Goal: Answer question/provide support: Share knowledge or assist other users

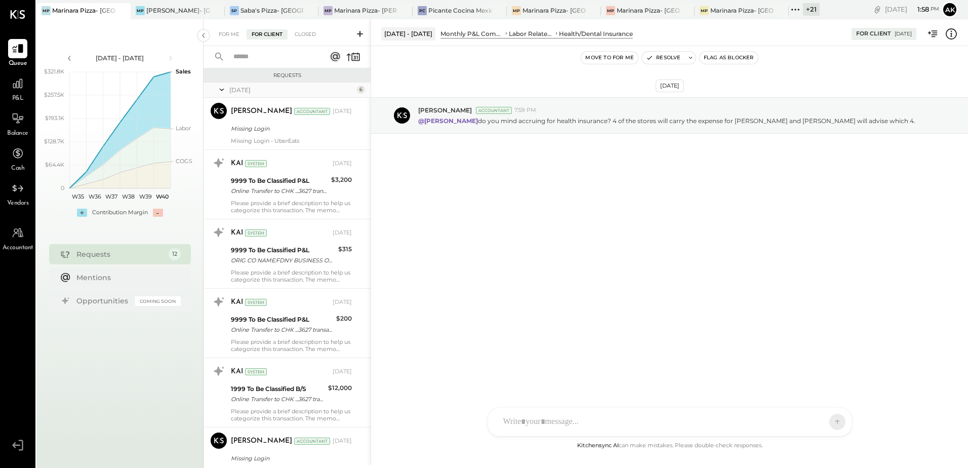
scroll to position [485, 0]
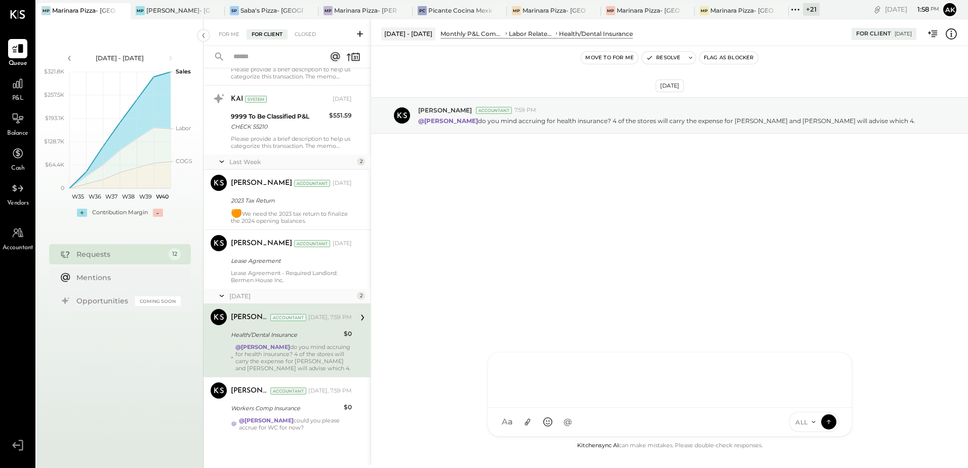
click at [544, 425] on div "J [PERSON_NAME] TP [PERSON_NAME] [PERSON_NAME] [PERSON_NAME] [PERSON_NAME] AS […" at bounding box center [669, 394] width 364 height 85
click at [832, 420] on icon at bounding box center [828, 421] width 9 height 10
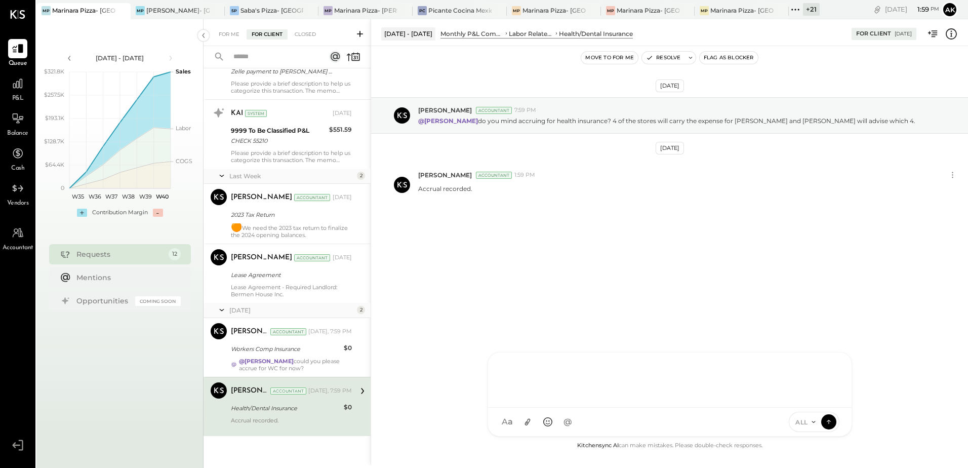
scroll to position [471, 0]
click at [673, 57] on button "Resolve" at bounding box center [663, 58] width 43 height 12
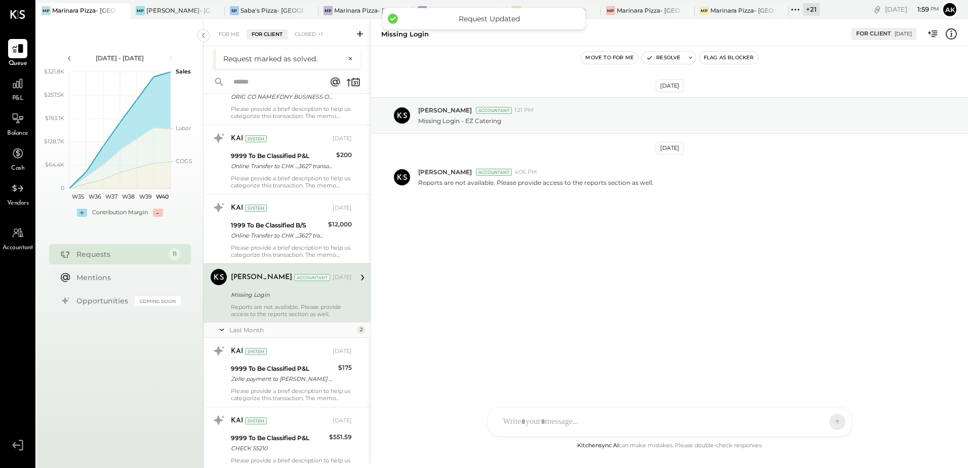
scroll to position [412, 0]
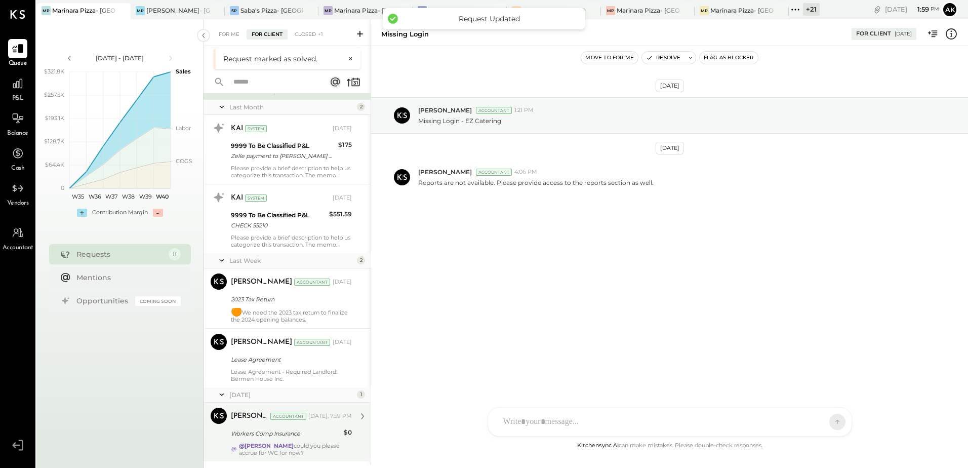
click at [307, 446] on div "@[PERSON_NAME] could you please accrue for WC for now?" at bounding box center [295, 449] width 113 height 14
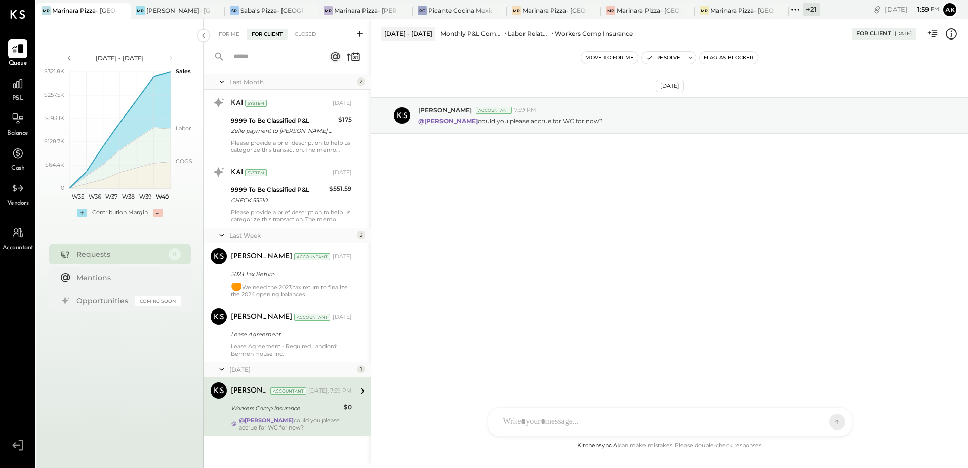
click at [565, 422] on div at bounding box center [660, 422] width 325 height 22
click at [828, 419] on icon at bounding box center [828, 421] width 9 height 10
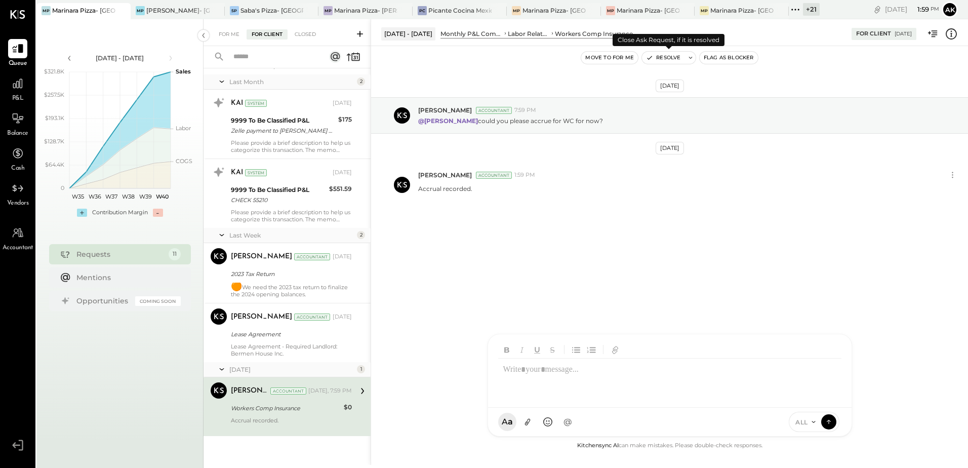
click at [661, 58] on button "Resolve" at bounding box center [663, 58] width 43 height 12
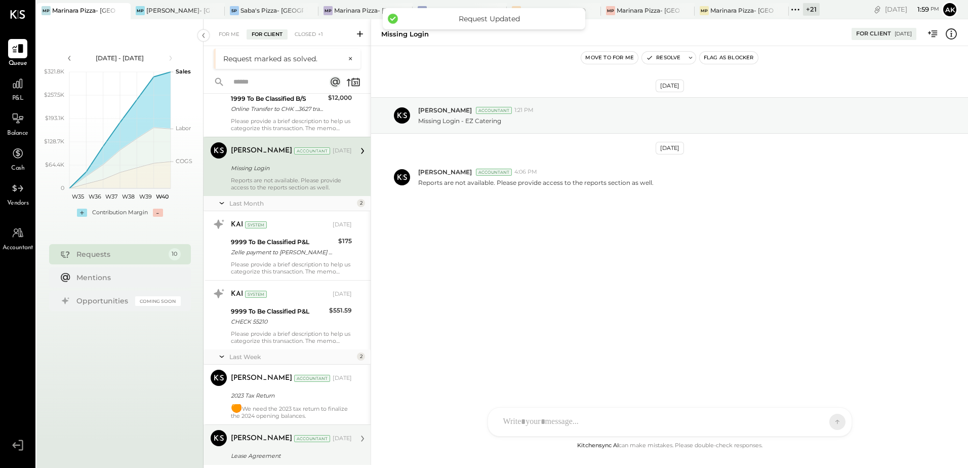
scroll to position [338, 0]
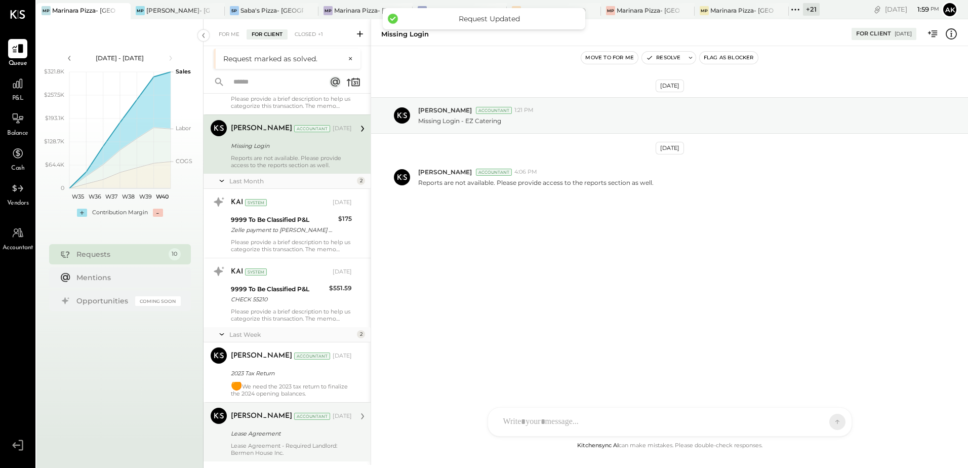
click at [283, 428] on div "Lease Agreement" at bounding box center [290, 433] width 118 height 10
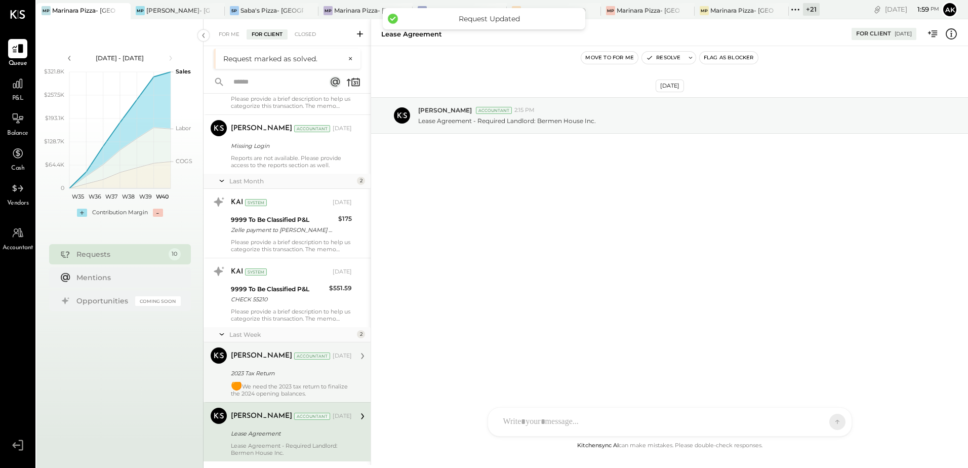
click at [268, 372] on div "2023 Tax Return" at bounding box center [290, 373] width 118 height 10
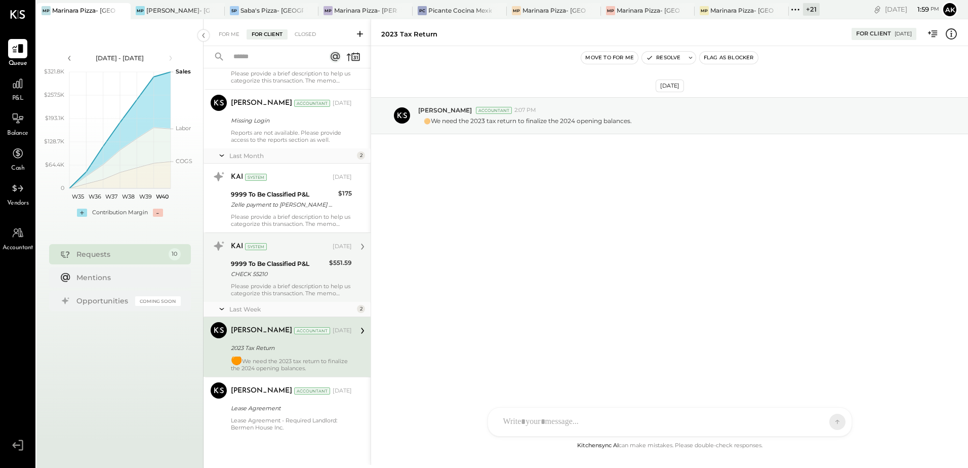
click at [288, 276] on div "CHECK 55210" at bounding box center [278, 274] width 95 height 10
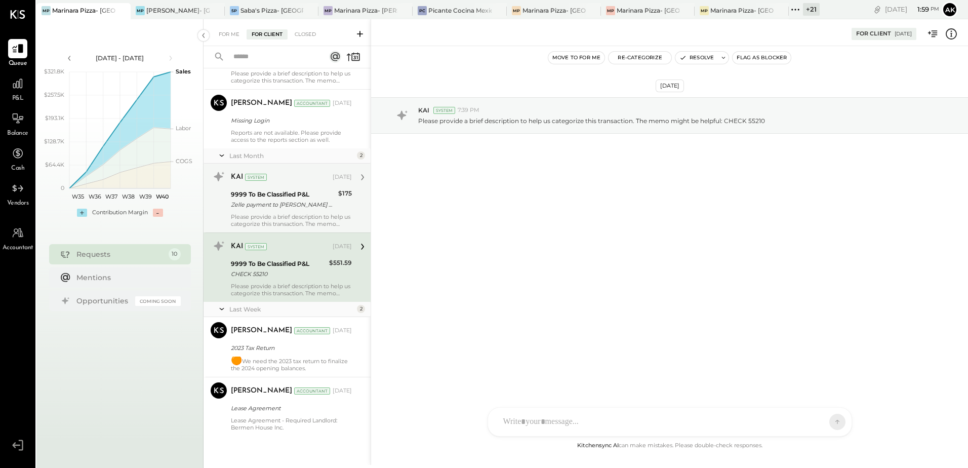
click at [271, 206] on div "Zelle payment to [PERSON_NAME] Son JPM99blz6qc6" at bounding box center [283, 204] width 104 height 10
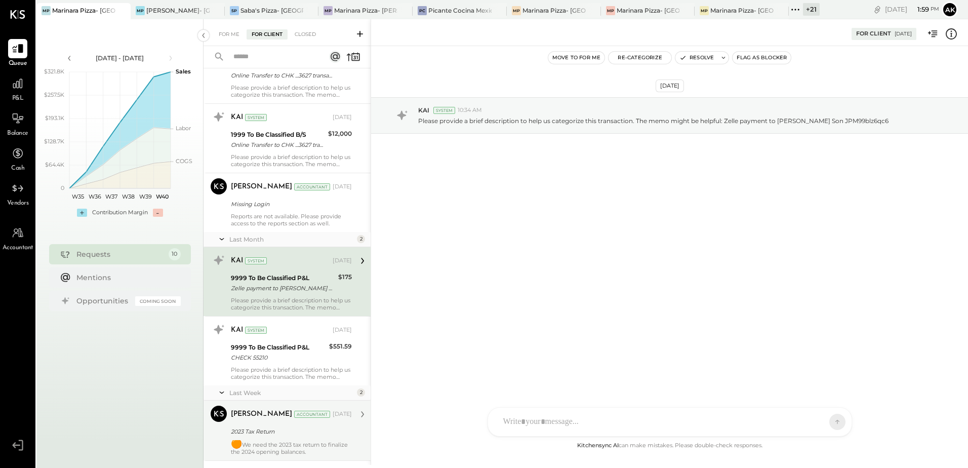
scroll to position [236, 0]
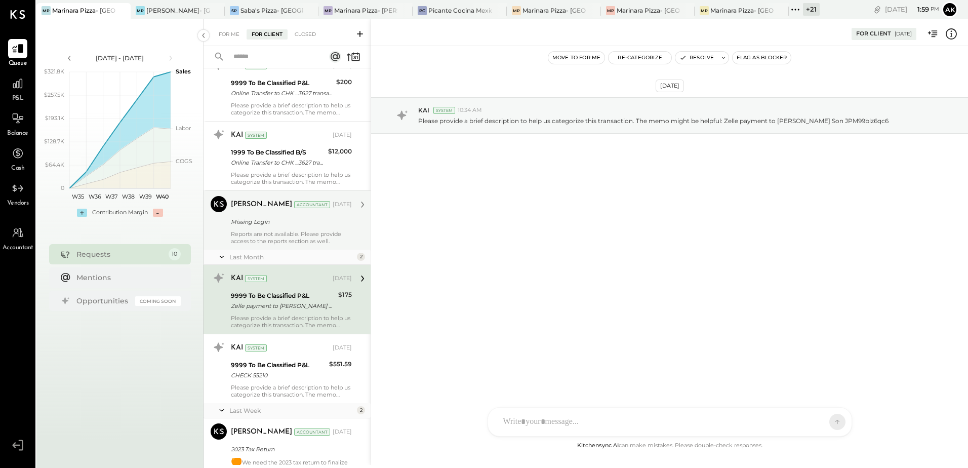
click at [286, 244] on div "Reports are not available. Please provide access to the reports section as well." at bounding box center [291, 237] width 121 height 14
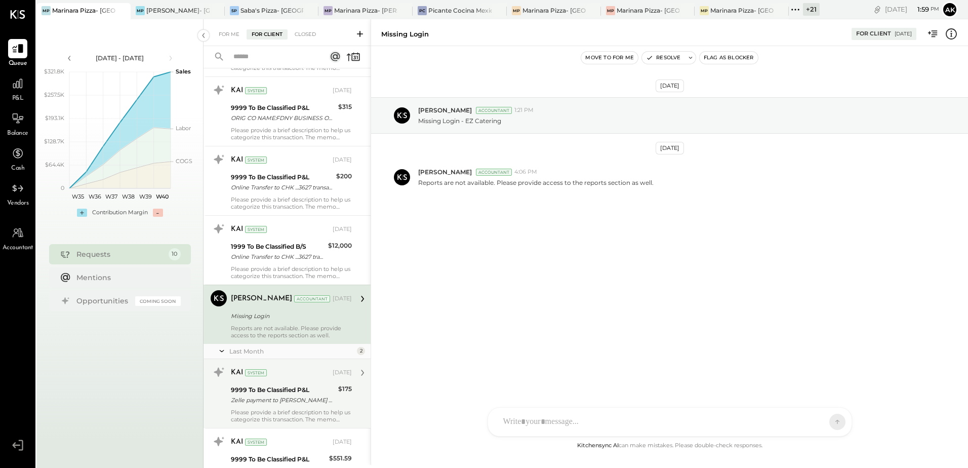
scroll to position [135, 0]
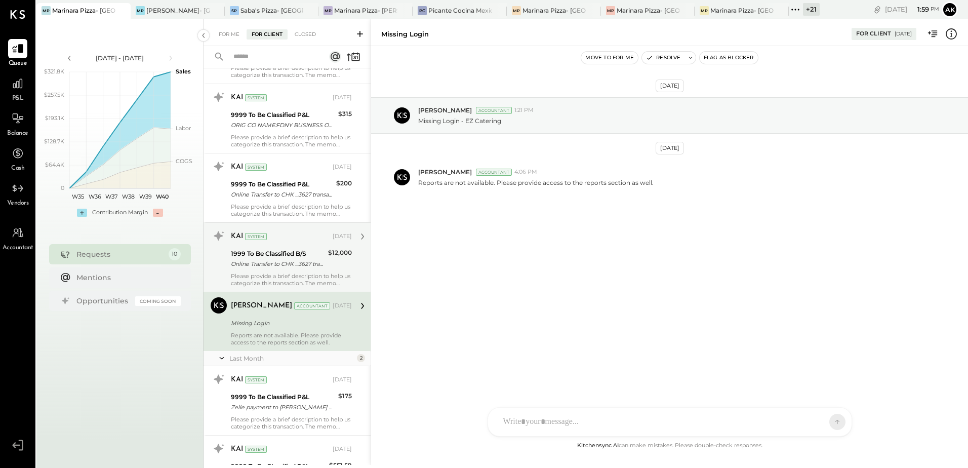
click at [284, 265] on div "Online Transfer to CHK ...3627 transaction#: 25330738495 07/01" at bounding box center [278, 264] width 94 height 10
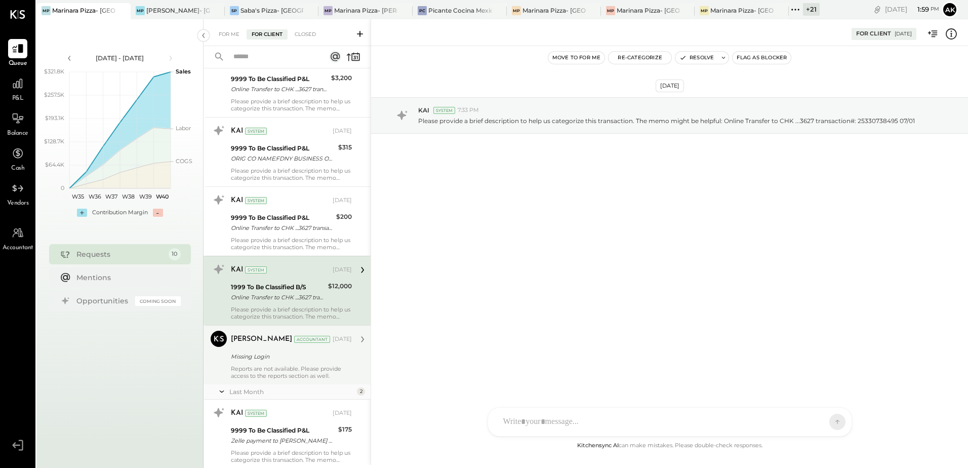
scroll to position [85, 0]
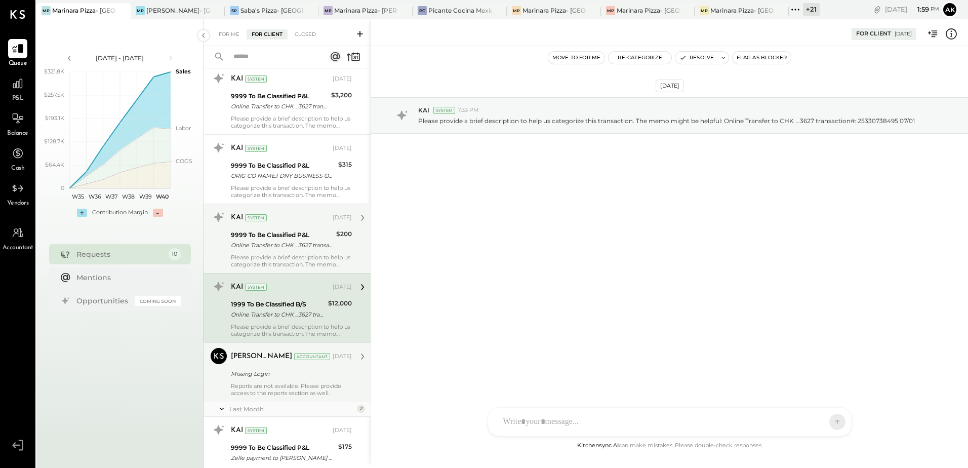
click at [279, 242] on div "Online Transfer to CHK ...3627 transaction#: 21656627267 08/07" at bounding box center [282, 245] width 102 height 10
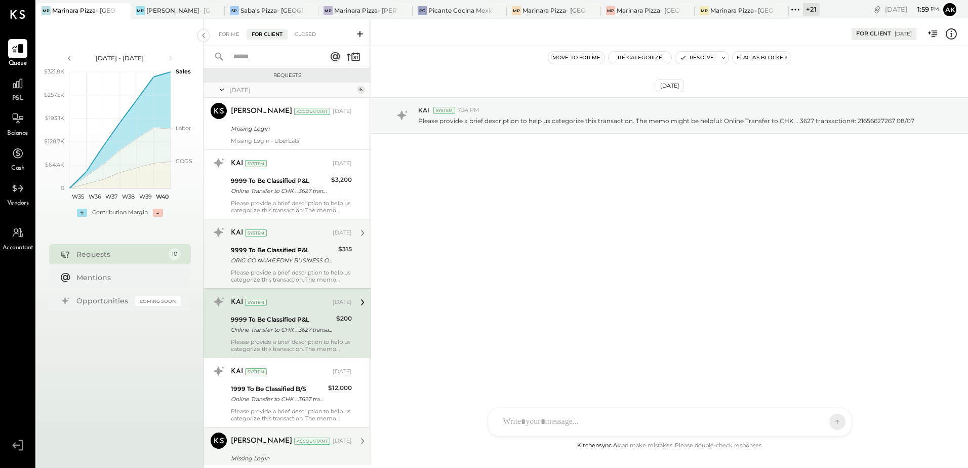
click at [296, 264] on div "ORIG CO NAME:FDNY BUSINESS ORIG ID:1136400434 DESC DATE: CO ENTRY DESCR:FDNY BU…" at bounding box center [283, 260] width 104 height 10
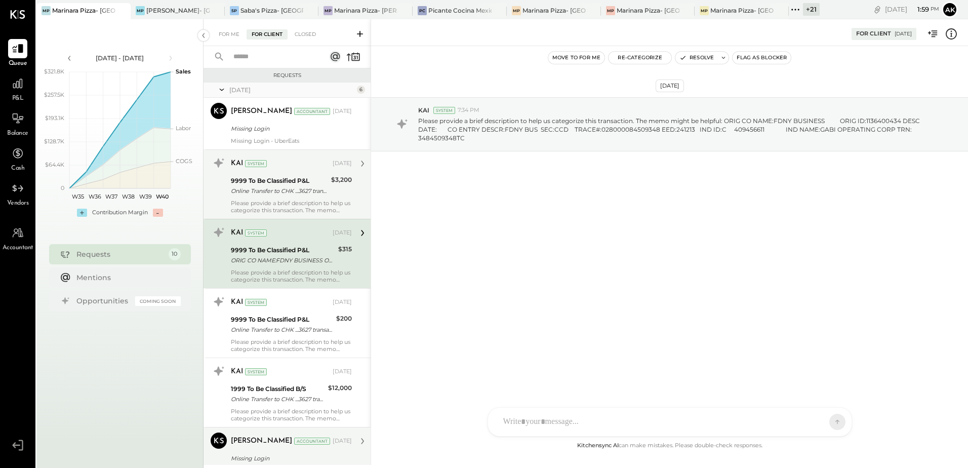
click at [294, 196] on div "9999 To Be Classified P&L Online Transfer to CHK ...3627 transaction#: ********…" at bounding box center [279, 186] width 97 height 22
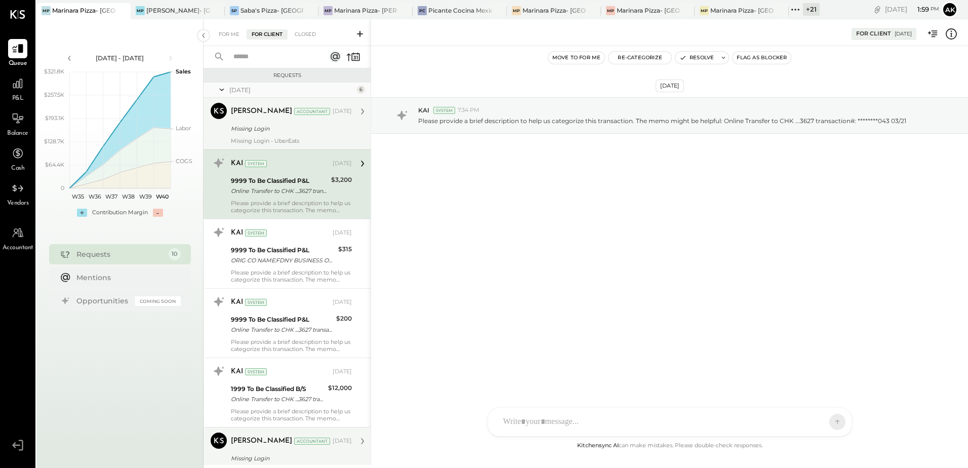
click at [297, 134] on div "Missing Login" at bounding box center [290, 129] width 118 height 12
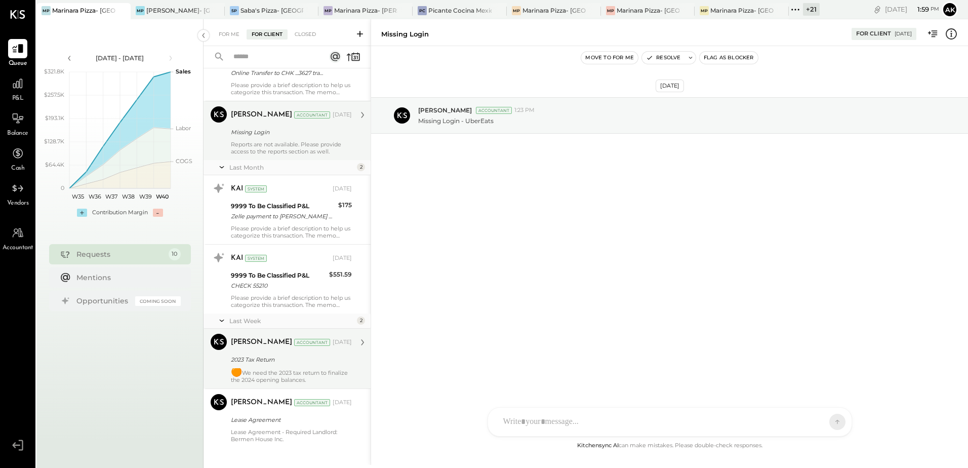
scroll to position [338, 0]
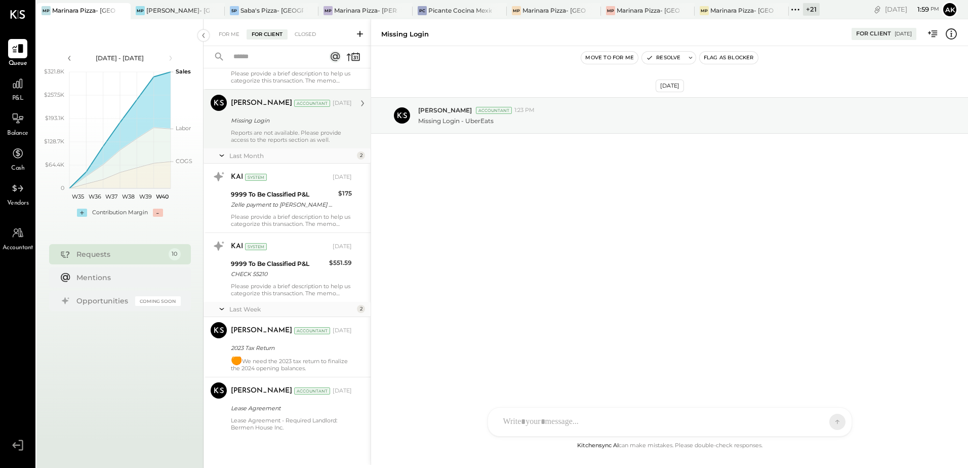
click at [229, 306] on div "Last Week" at bounding box center [291, 309] width 125 height 9
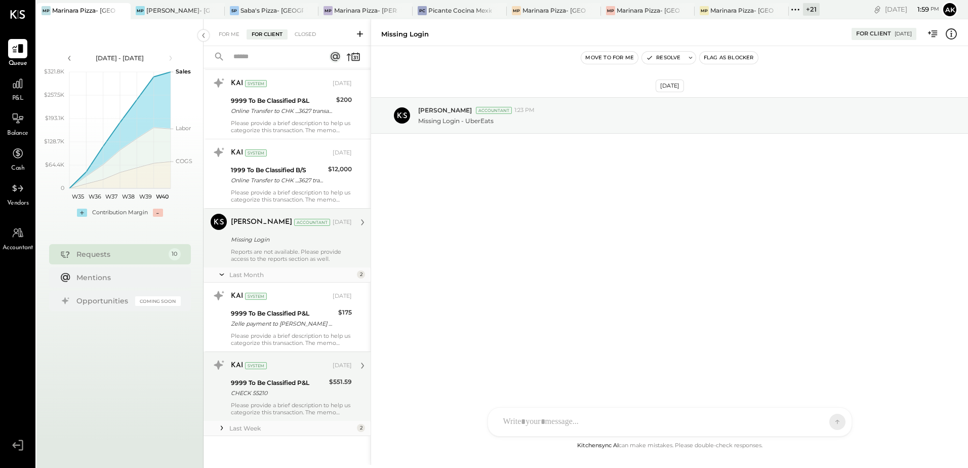
click at [273, 394] on div "CHECK 55210" at bounding box center [278, 393] width 95 height 10
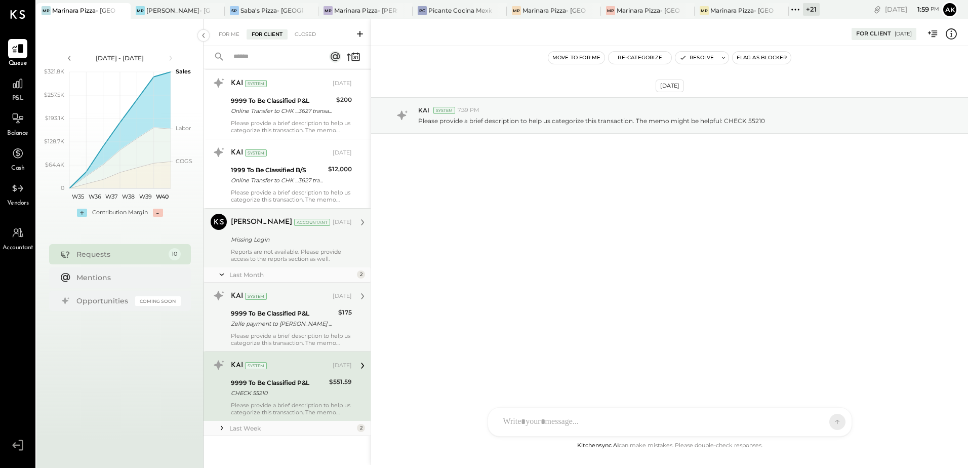
click at [247, 323] on div "Zelle payment to [PERSON_NAME] Son JPM99blz6qc6" at bounding box center [283, 323] width 104 height 10
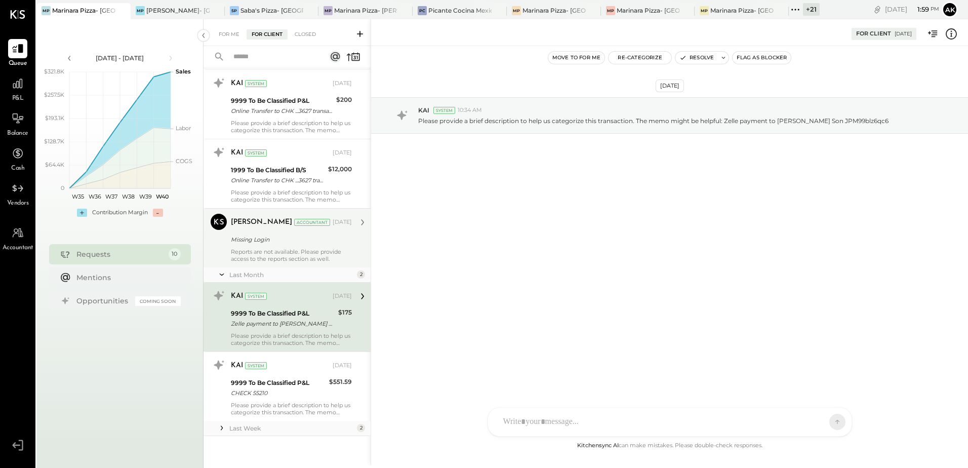
click at [276, 276] on div "Last Month" at bounding box center [291, 274] width 125 height 9
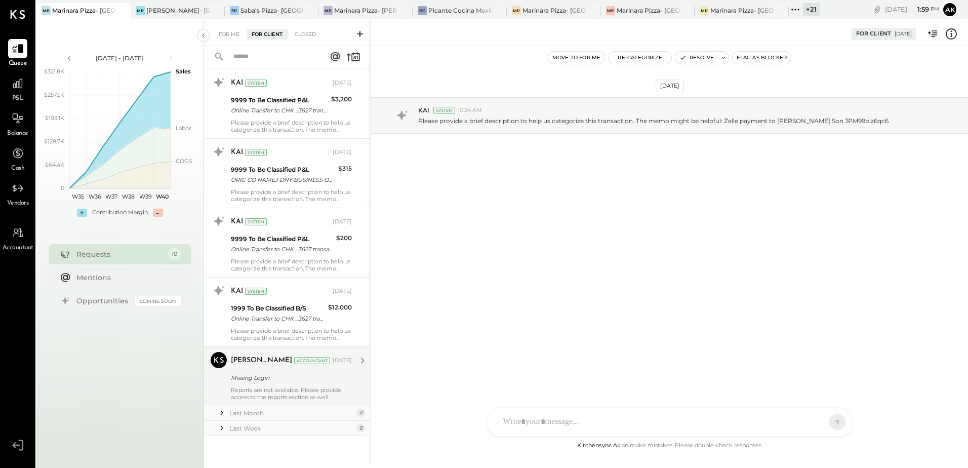
scroll to position [80, 0]
click at [228, 31] on div "For Me" at bounding box center [229, 34] width 31 height 10
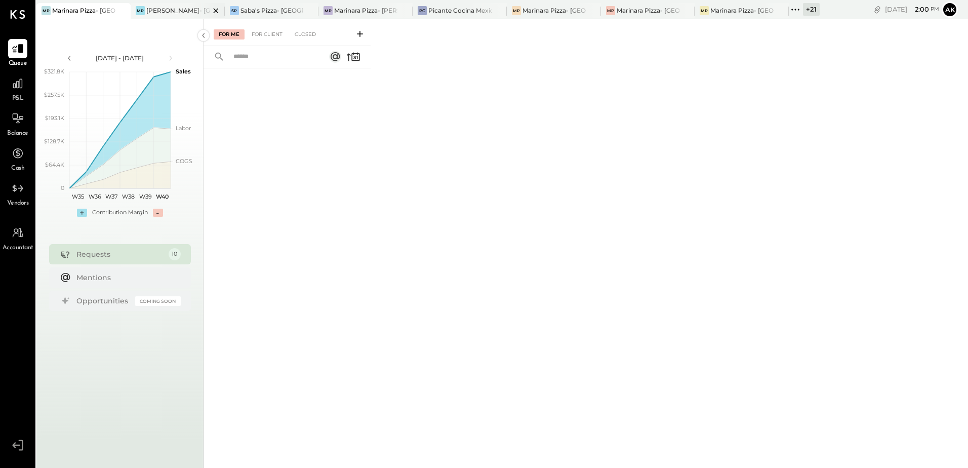
click at [172, 10] on div "[PERSON_NAME]- [GEOGRAPHIC_DATA]" at bounding box center [177, 10] width 63 height 9
click at [376, 12] on div "Marinara Pizza- [PERSON_NAME]" at bounding box center [365, 10] width 63 height 9
click at [274, 34] on div "For Client" at bounding box center [267, 34] width 41 height 10
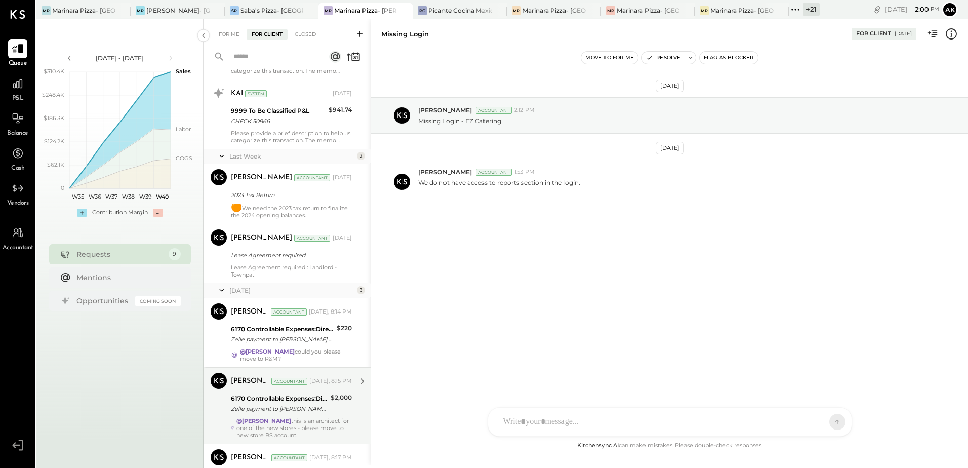
scroll to position [294, 0]
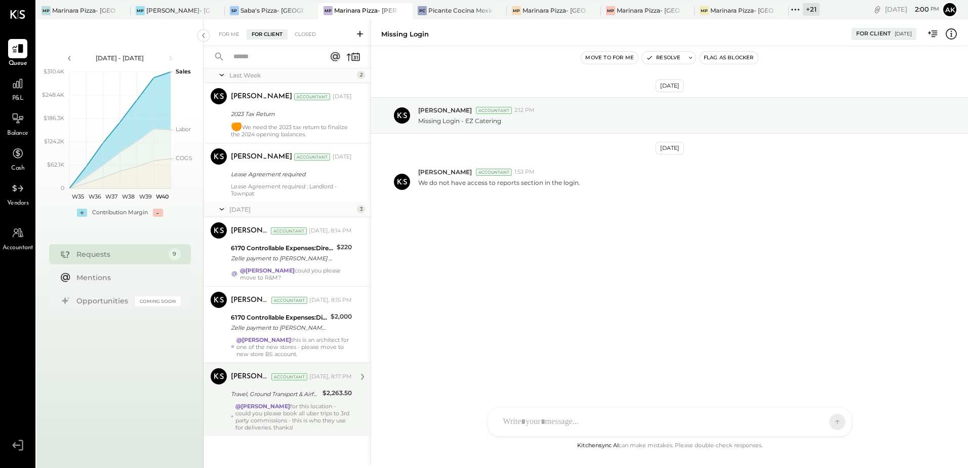
click at [297, 394] on div "Travel, Ground Transport & Airfare" at bounding box center [275, 394] width 89 height 10
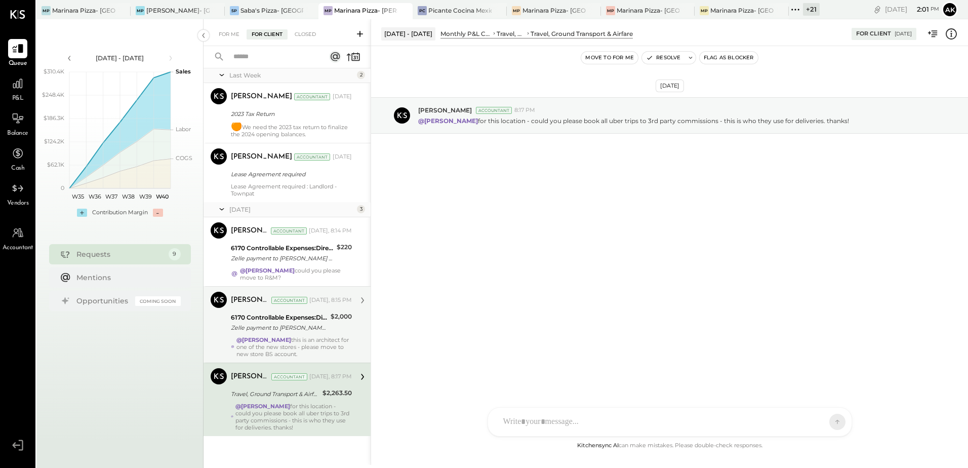
click at [304, 354] on div "@[PERSON_NAME] this is an architect for one of the new stores - please move to …" at bounding box center [293, 346] width 115 height 21
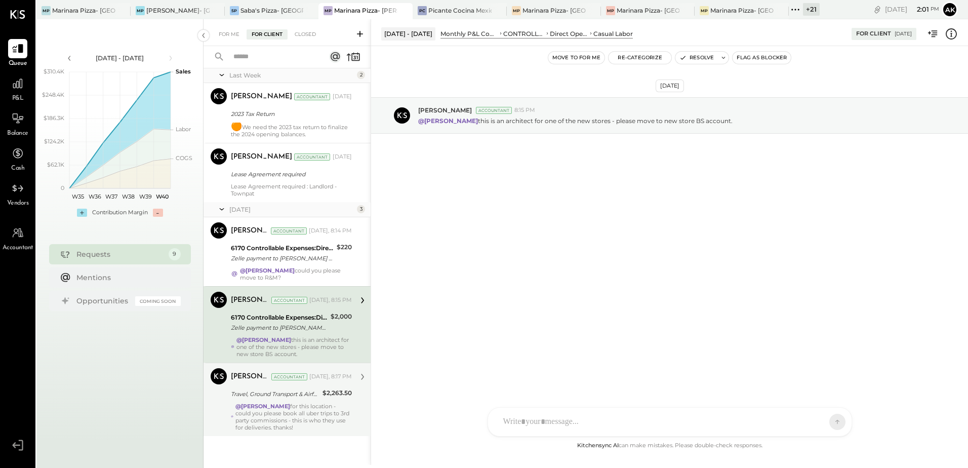
click at [325, 419] on div "@[PERSON_NAME] for this location - could you please book all uber trips to 3rd …" at bounding box center [293, 416] width 116 height 28
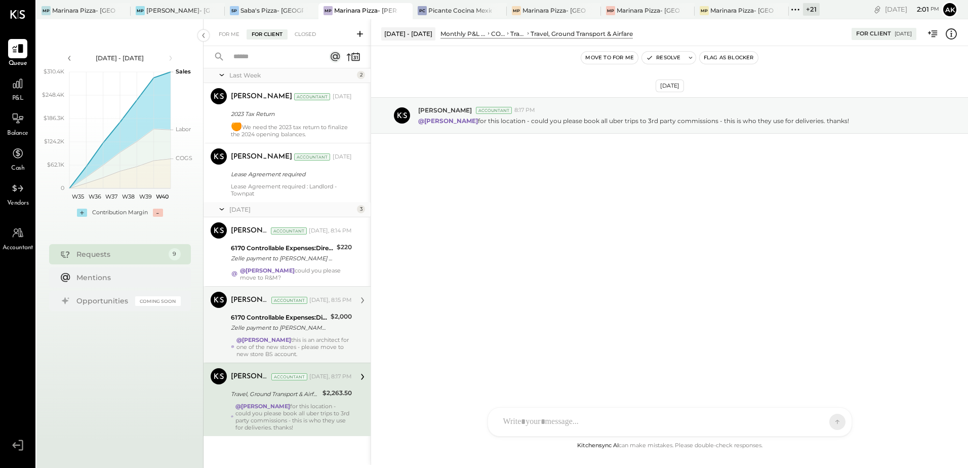
click at [305, 332] on div "Zelle payment to [PERSON_NAME] 25832457181" at bounding box center [279, 327] width 97 height 10
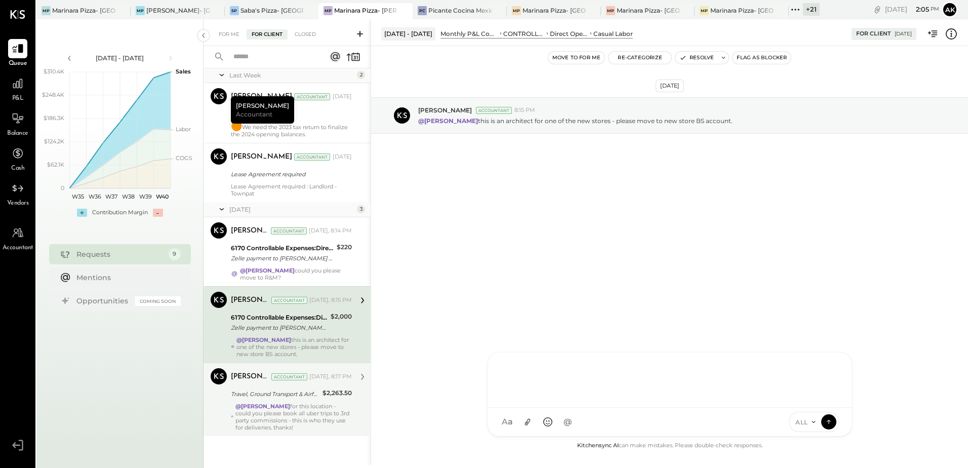
click at [552, 399] on div at bounding box center [669, 378] width 343 height 40
drag, startPoint x: 561, startPoint y: 369, endPoint x: 545, endPoint y: 364, distance: 17.0
click at [545, 364] on div "**********" at bounding box center [669, 378] width 343 height 40
click at [637, 383] on div "**********" at bounding box center [669, 378] width 343 height 40
click at [723, 368] on div "**********" at bounding box center [669, 378] width 343 height 40
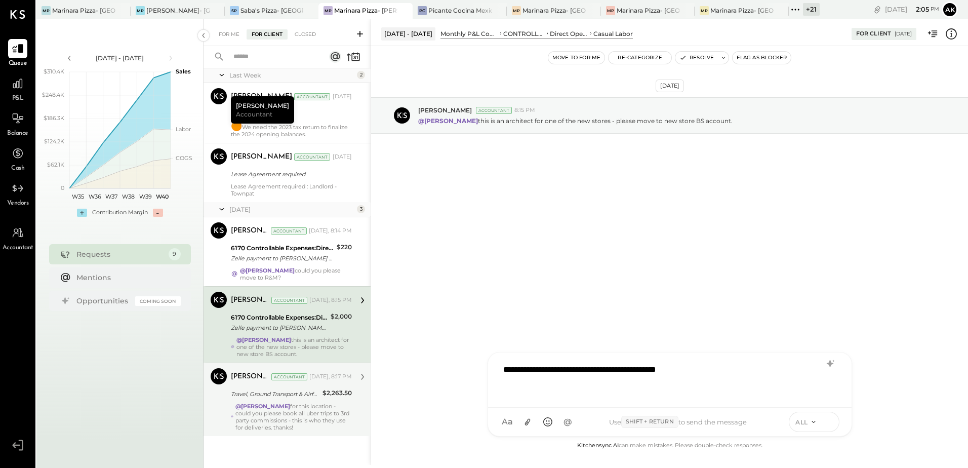
click at [827, 424] on icon at bounding box center [828, 421] width 9 height 10
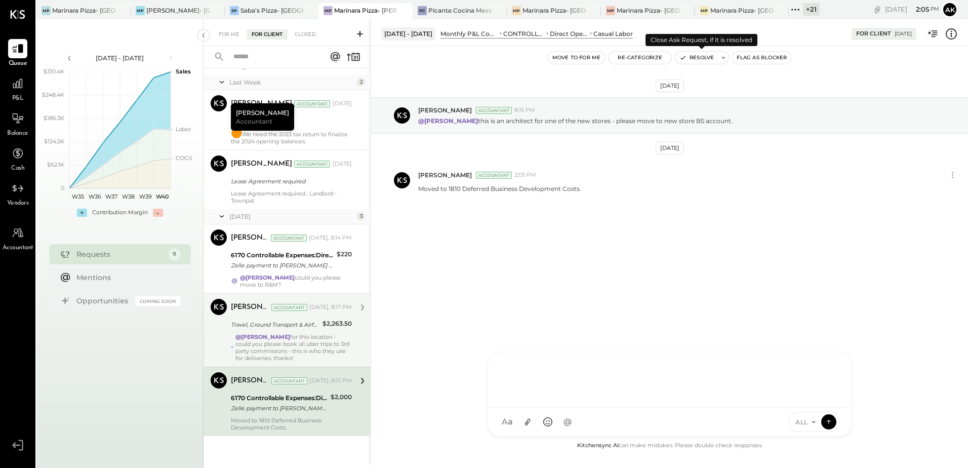
scroll to position [287, 0]
click at [690, 60] on button "Resolve" at bounding box center [696, 58] width 43 height 12
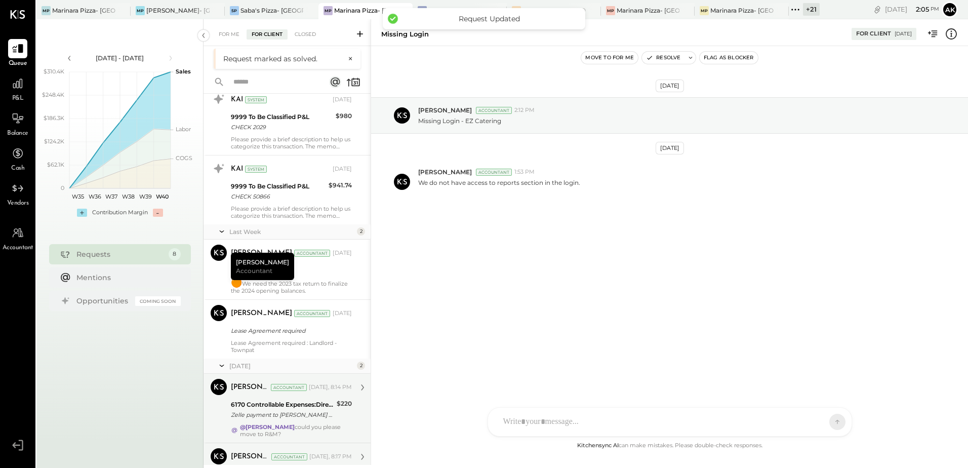
scroll to position [202, 0]
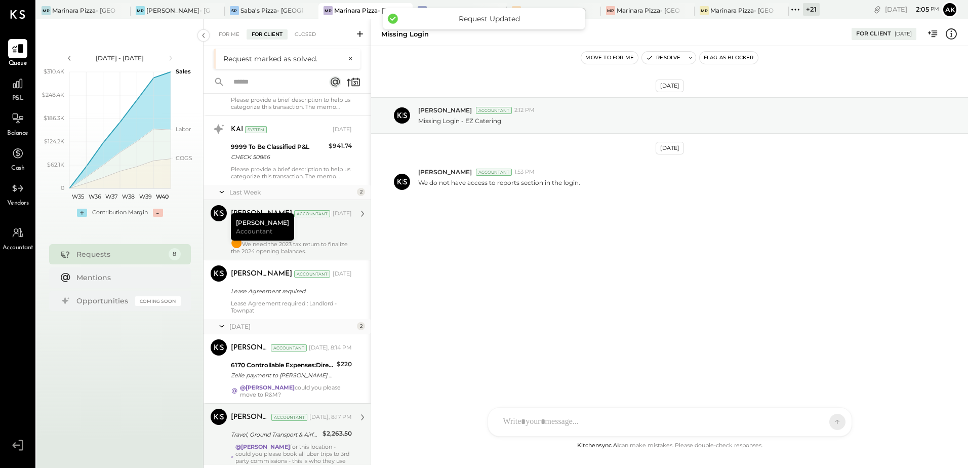
click at [320, 235] on div "2023 Tax Return" at bounding box center [290, 231] width 118 height 10
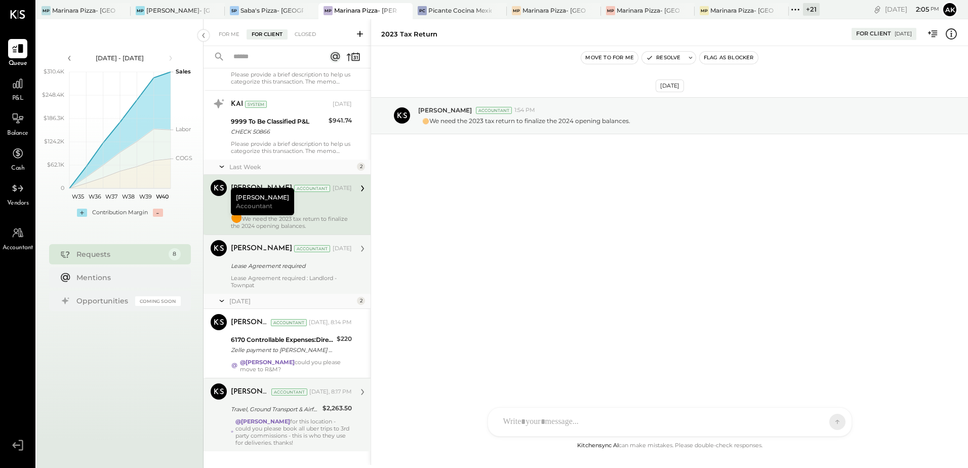
click at [280, 257] on div "[PERSON_NAME] Accountant [DATE]" at bounding box center [291, 248] width 121 height 17
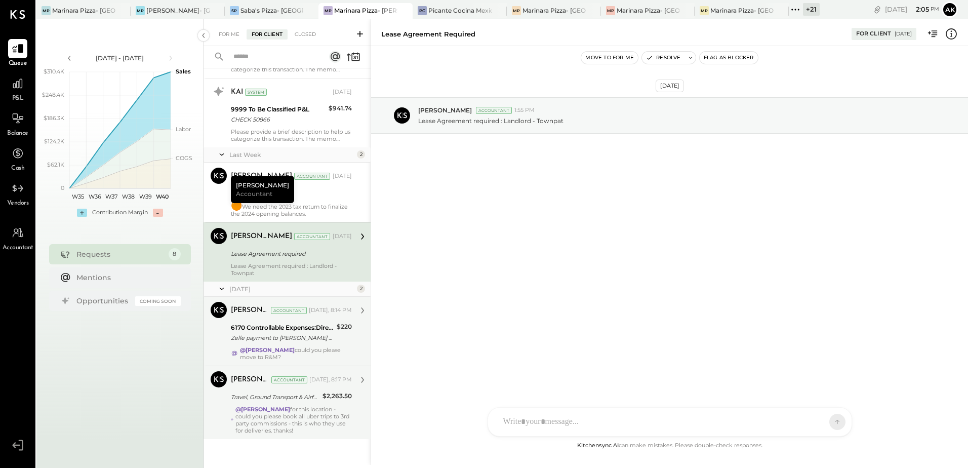
scroll to position [218, 0]
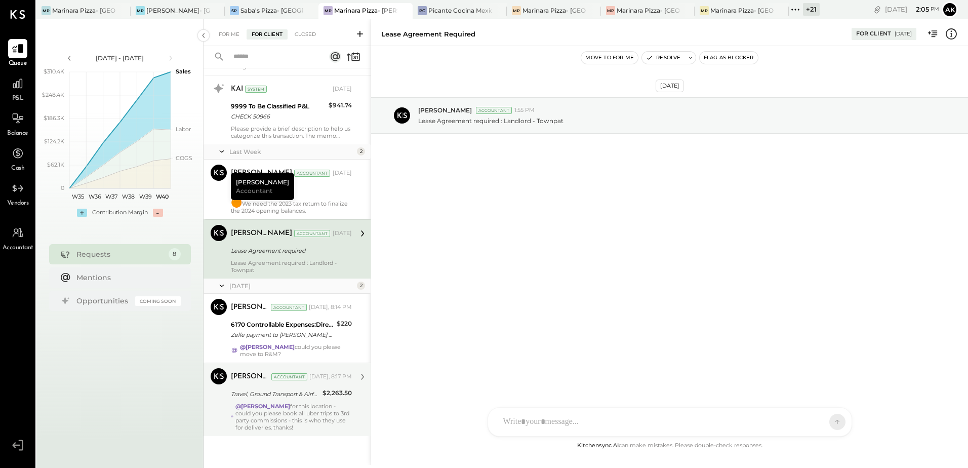
click at [322, 402] on div "@[PERSON_NAME] for this location - could you please book all uber trips to 3rd …" at bounding box center [293, 416] width 116 height 28
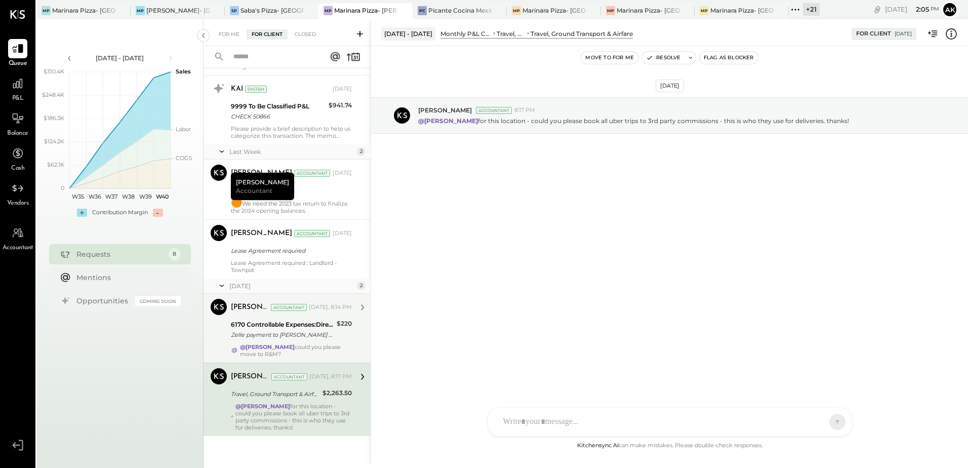
click at [300, 333] on div "Zelle payment to [PERSON_NAME] Ovens [PERSON_NAME] 25743399711" at bounding box center [282, 335] width 103 height 10
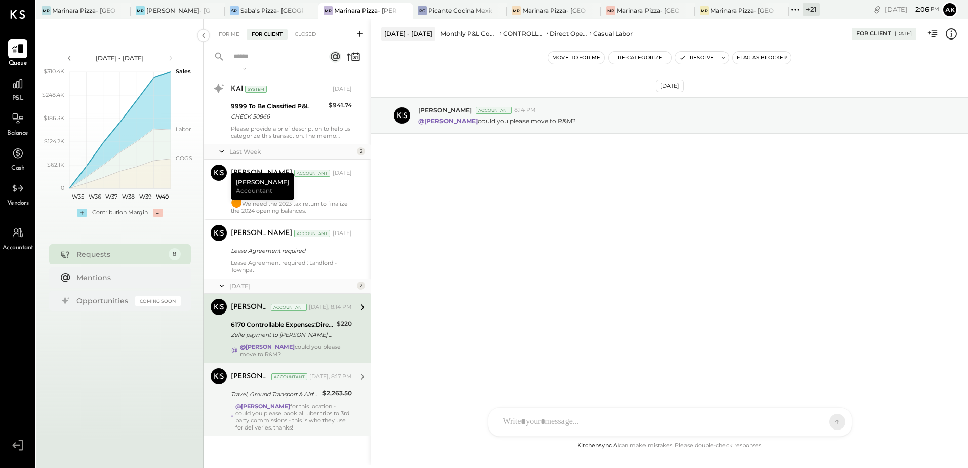
click at [540, 420] on div at bounding box center [660, 422] width 325 height 22
click at [828, 422] on icon at bounding box center [828, 422] width 1 height 4
click at [697, 58] on button "Resolve" at bounding box center [696, 58] width 43 height 12
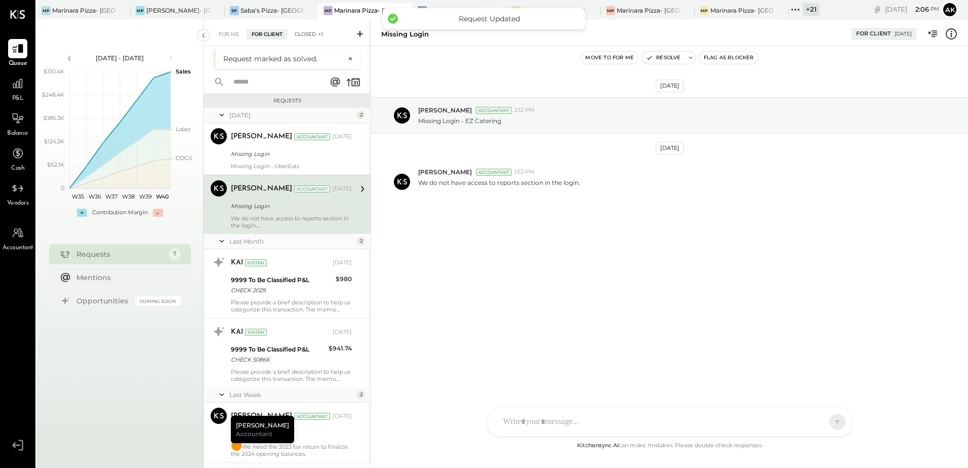
click at [302, 29] on div "Closed +1" at bounding box center [309, 34] width 38 height 10
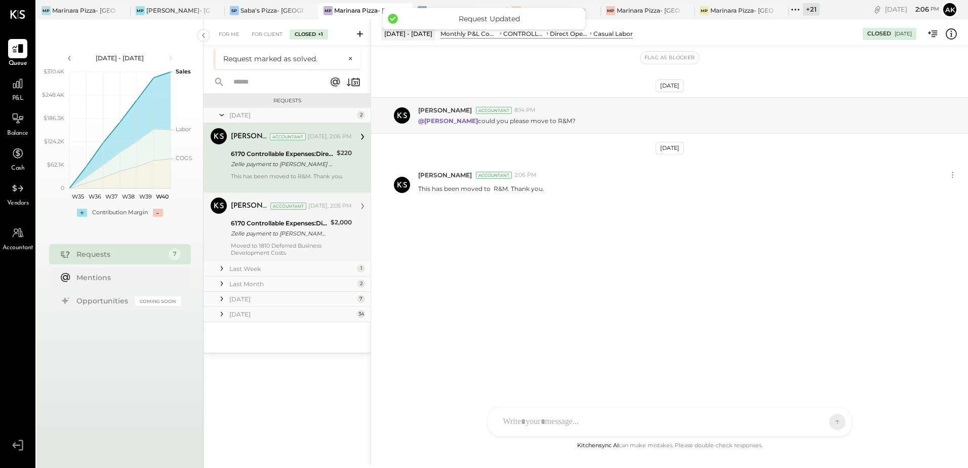
click at [316, 234] on div "Zelle payment to [PERSON_NAME] 25832457181" at bounding box center [279, 233] width 97 height 10
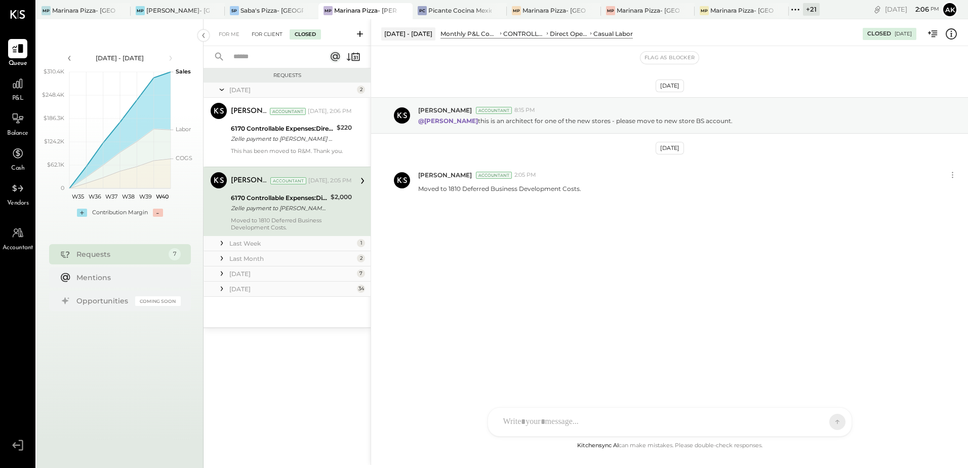
click at [273, 34] on div "For Client" at bounding box center [267, 34] width 41 height 10
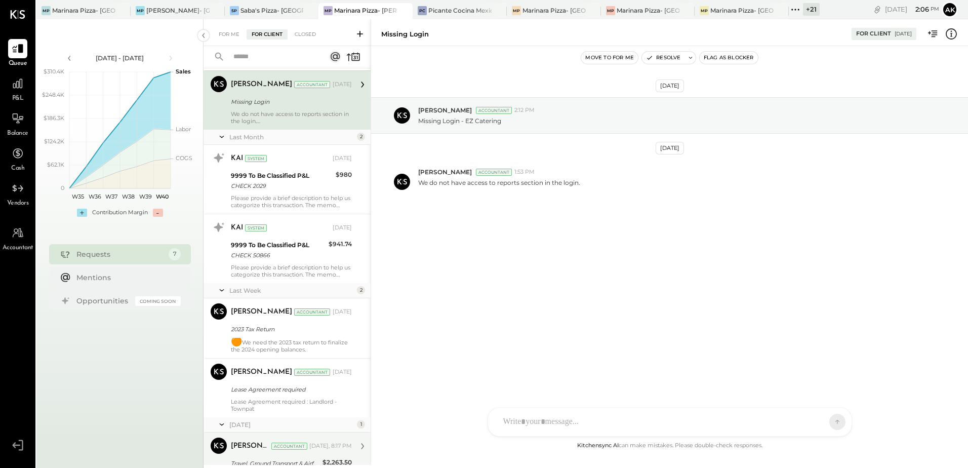
scroll to position [148, 0]
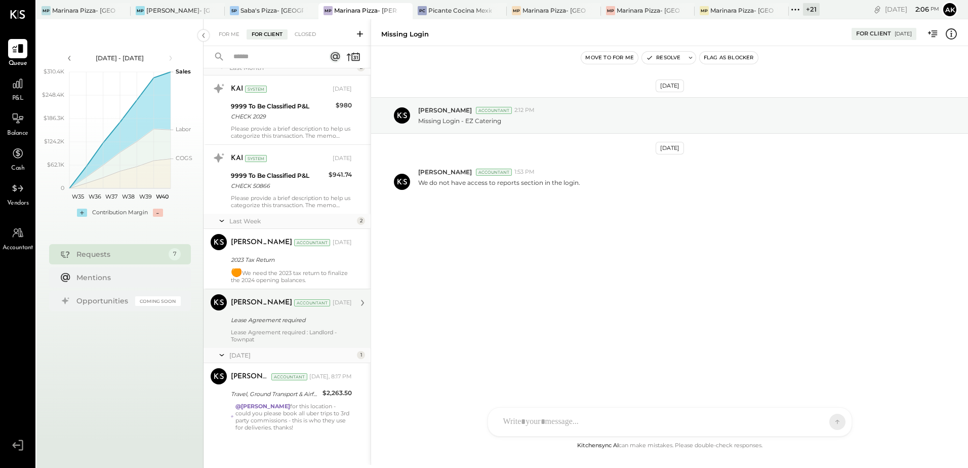
click at [307, 335] on div "Lease Agreement required : Landlord - Townpat" at bounding box center [291, 336] width 121 height 14
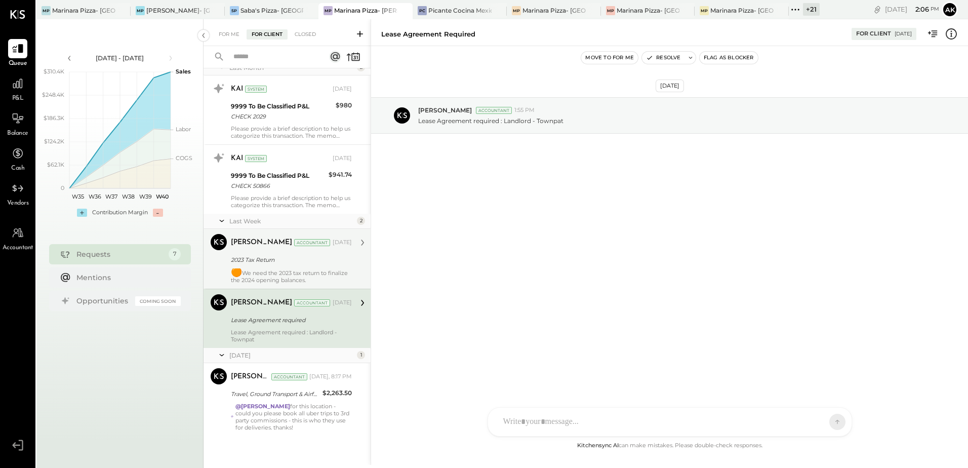
click at [311, 265] on div "2023 Tax Return" at bounding box center [290, 260] width 118 height 12
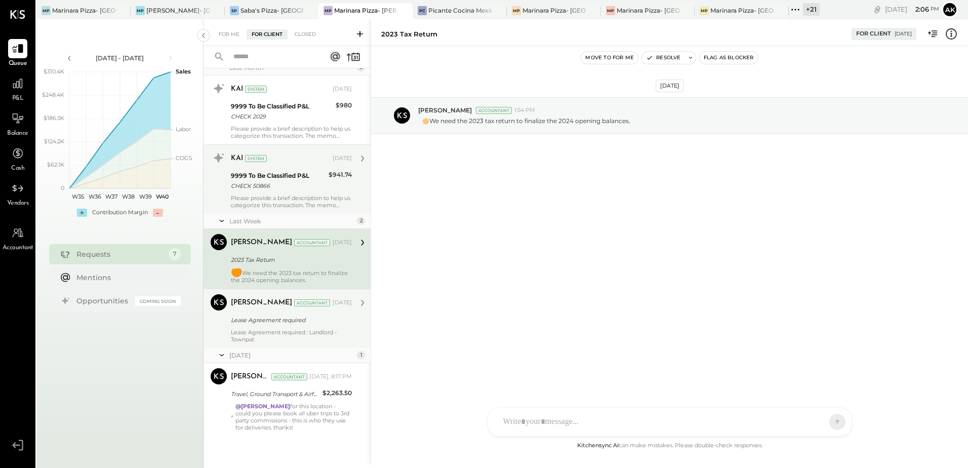
click at [304, 194] on div "Please provide a brief description to help us categorize this transaction. The …" at bounding box center [291, 201] width 121 height 14
